Goal: Information Seeking & Learning: Learn about a topic

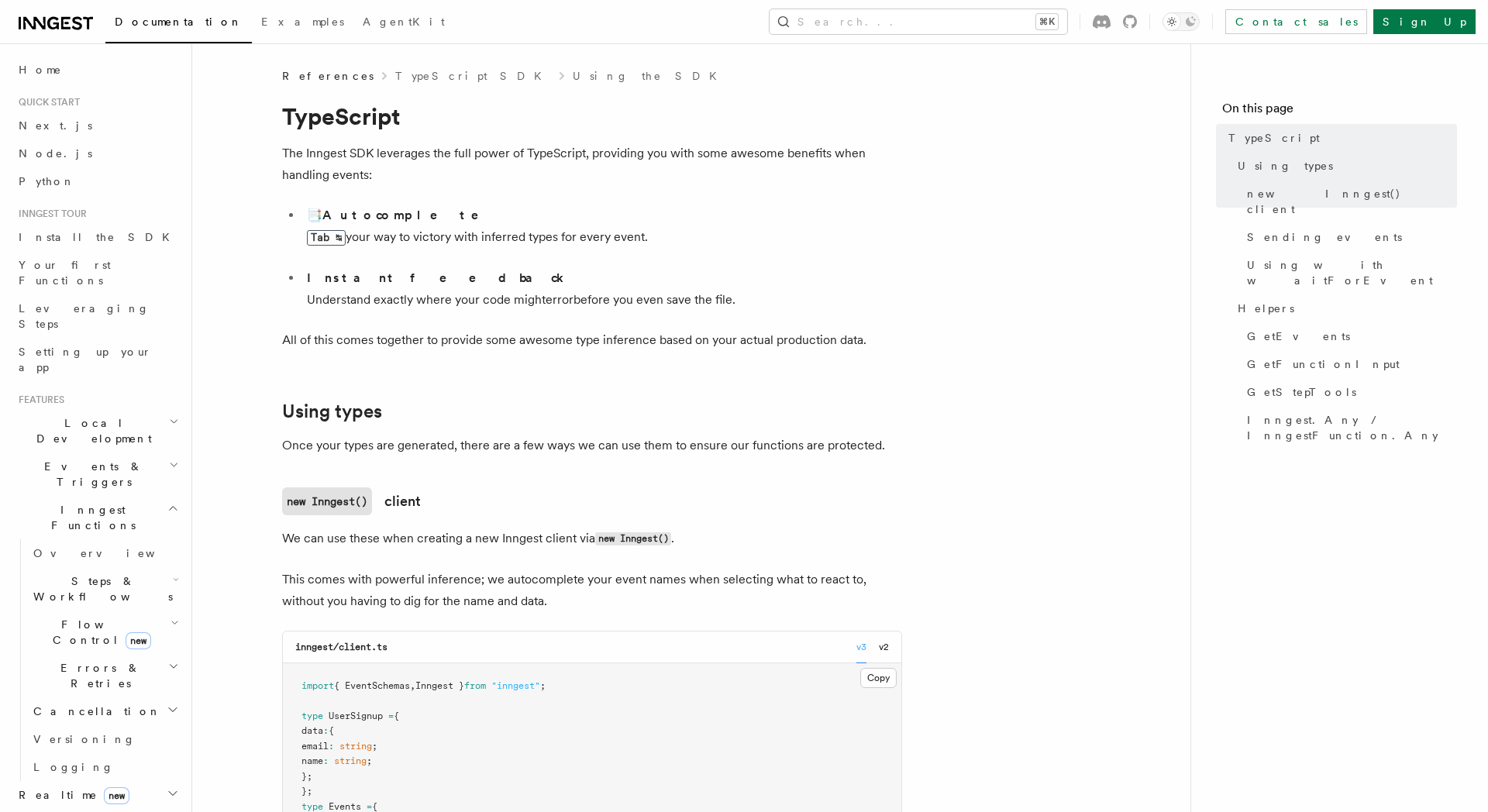
click at [300, 71] on span "References" at bounding box center [327, 76] width 91 height 15
click at [399, 78] on link "TypeScript SDK" at bounding box center [473, 76] width 156 height 15
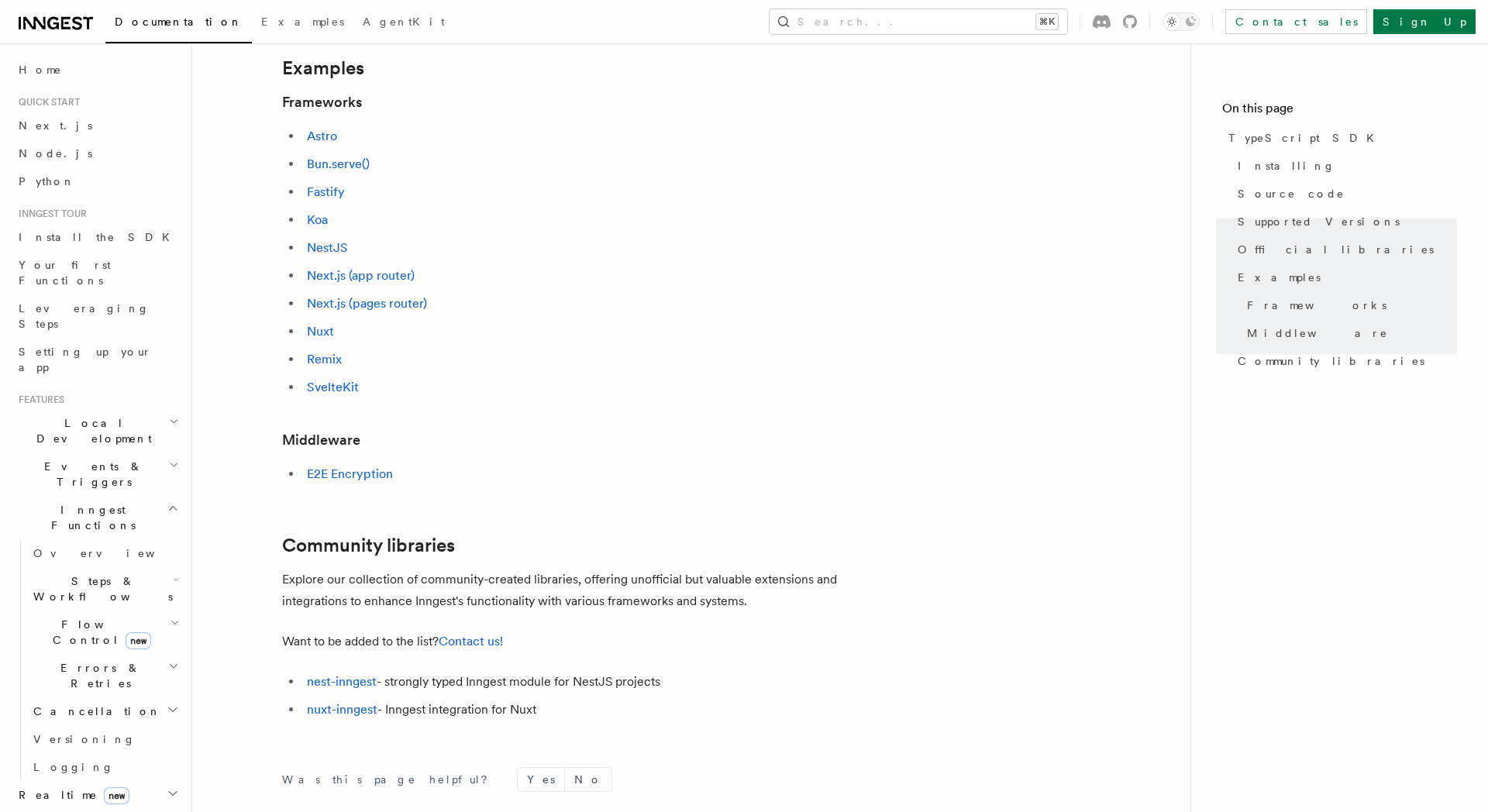
scroll to position [669, 0]
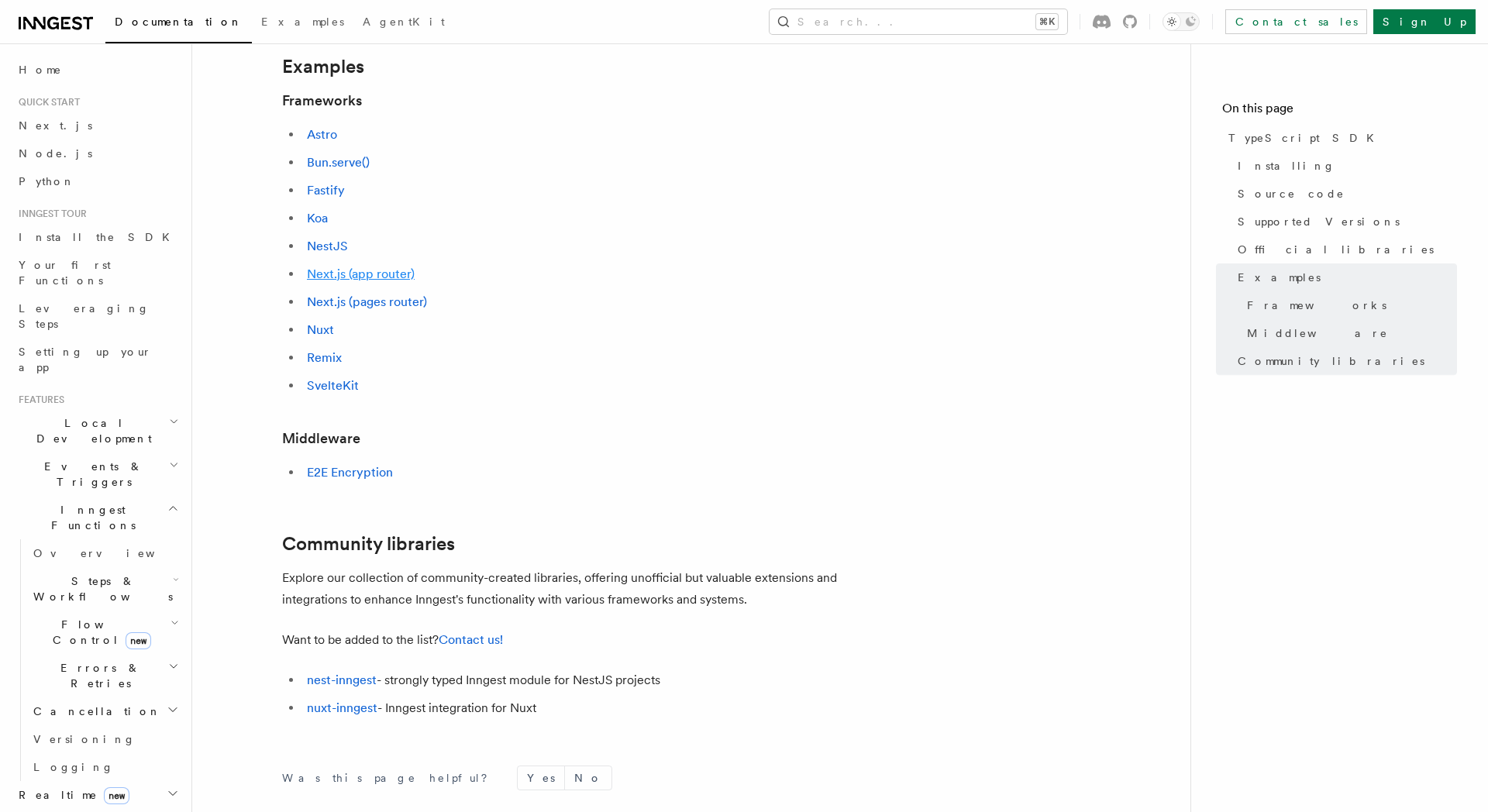
click at [338, 269] on link "Next.js (app router)" at bounding box center [360, 273] width 108 height 14
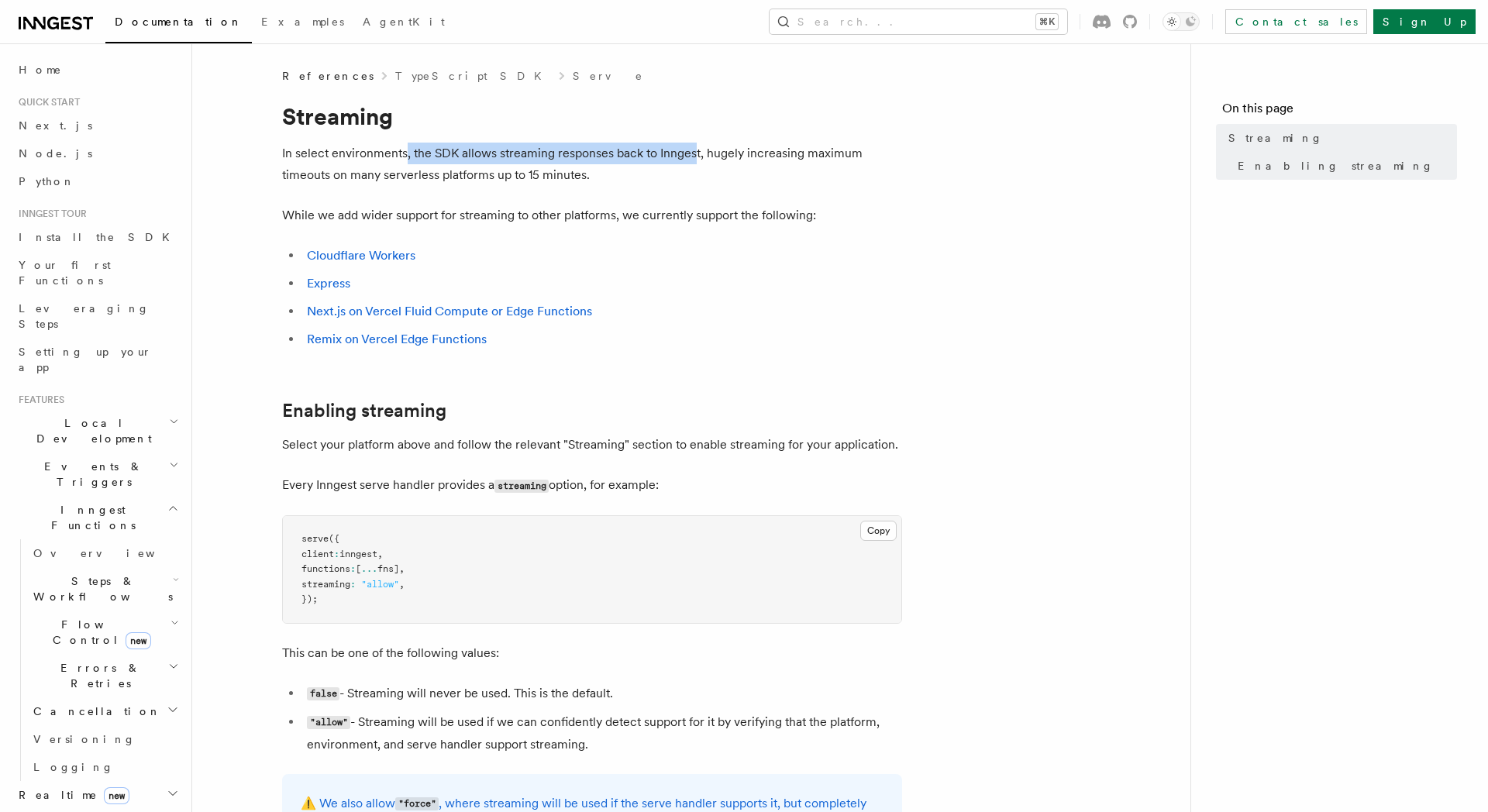
drag, startPoint x: 445, startPoint y: 154, endPoint x: 692, endPoint y: 161, distance: 247.1
click at [692, 161] on p "In select environments, the SDK allows streaming responses back to Inngest, hug…" at bounding box center [591, 165] width 620 height 44
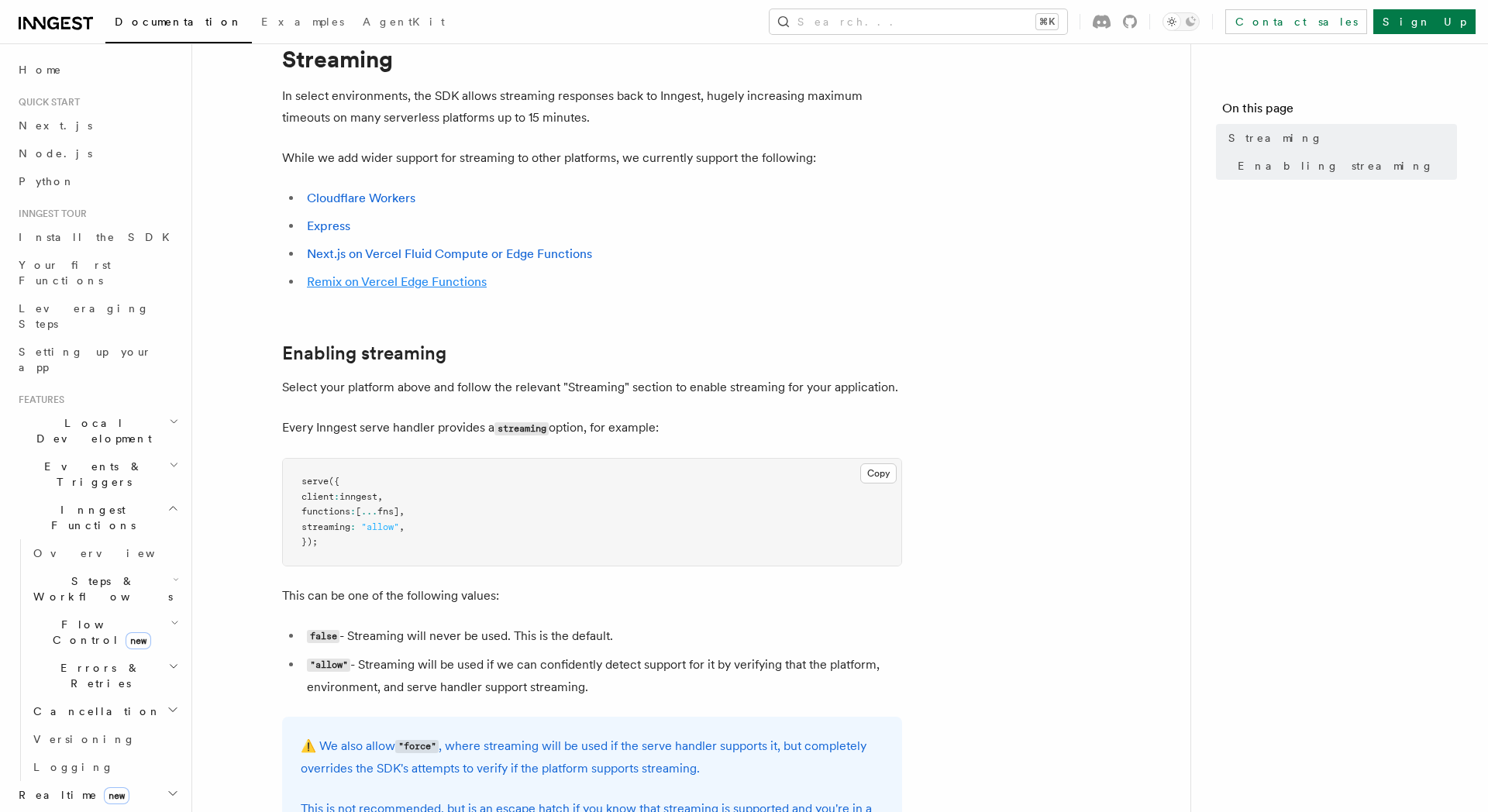
scroll to position [414, 0]
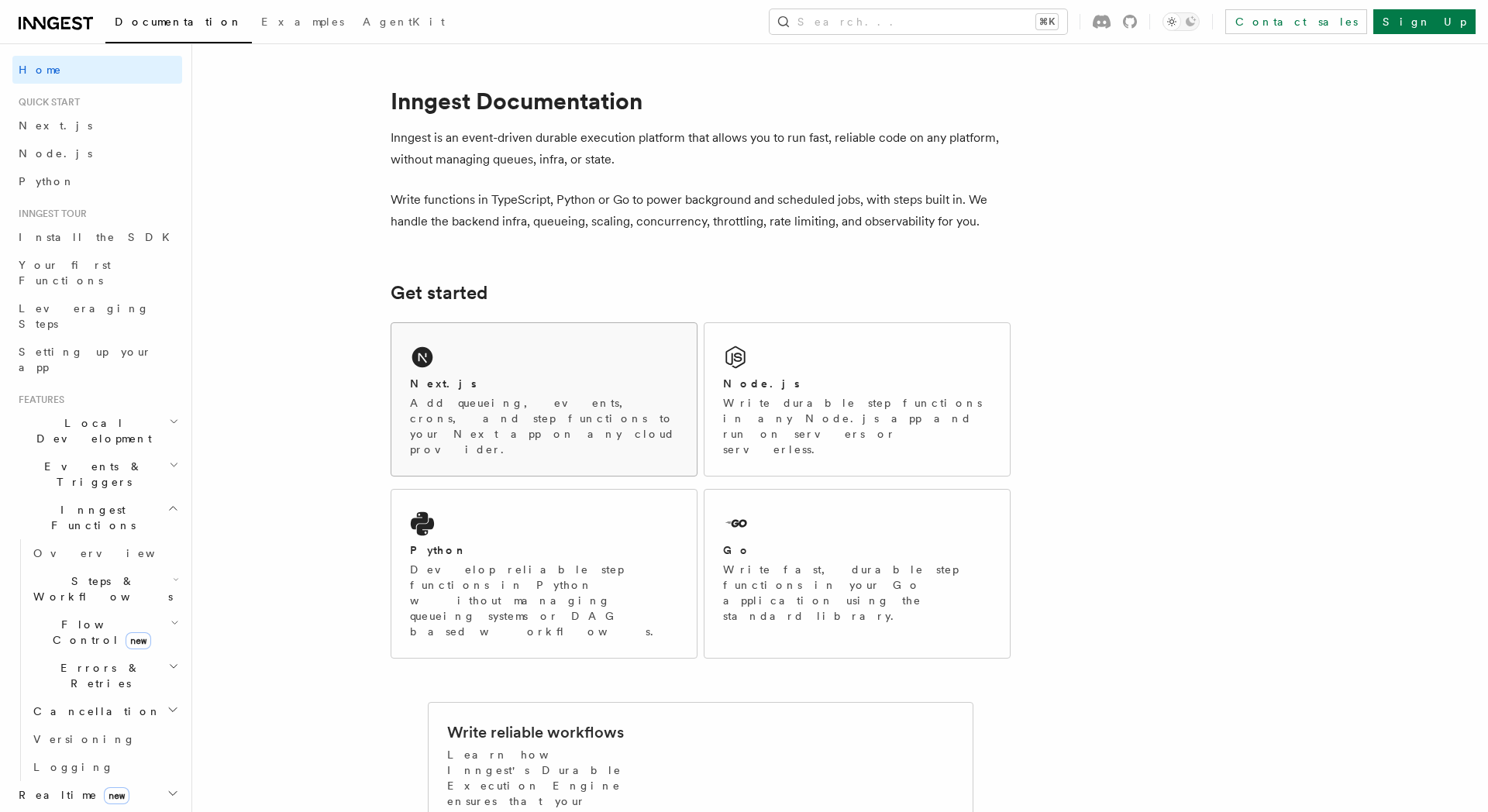
click at [658, 397] on p "Add queueing, events, crons, and step functions to your Next app on any cloud p…" at bounding box center [545, 426] width 268 height 62
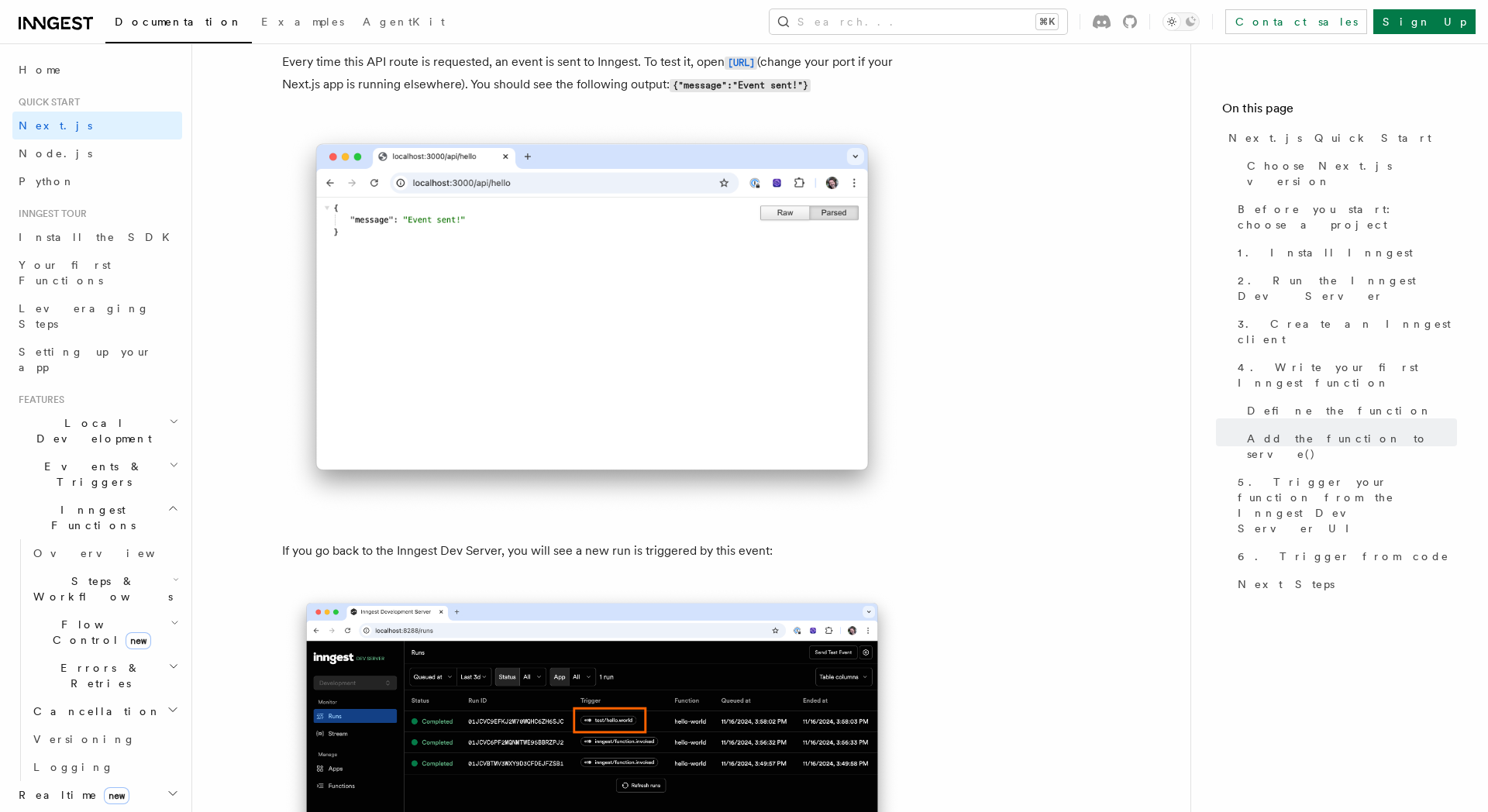
scroll to position [8278, 0]
